Goal: Information Seeking & Learning: Learn about a topic

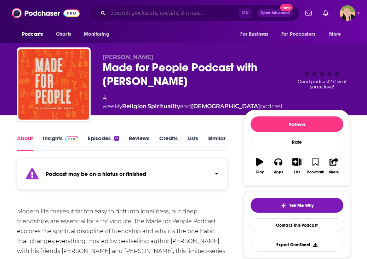
click at [153, 9] on input "Search podcasts, credits, & more..." at bounding box center [173, 12] width 130 height 11
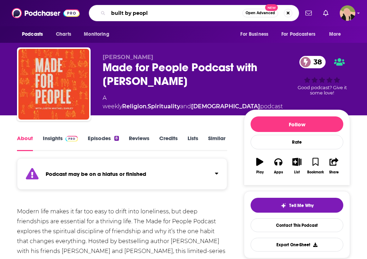
type input "built by people"
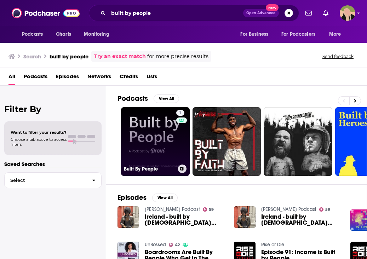
click at [161, 148] on link "1 Built By People" at bounding box center [155, 141] width 69 height 69
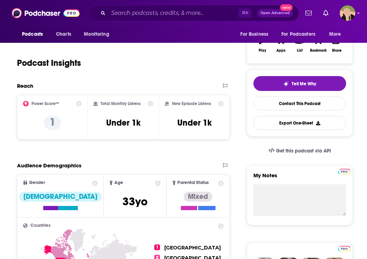
scroll to position [126, 0]
